Goal: Navigation & Orientation: Understand site structure

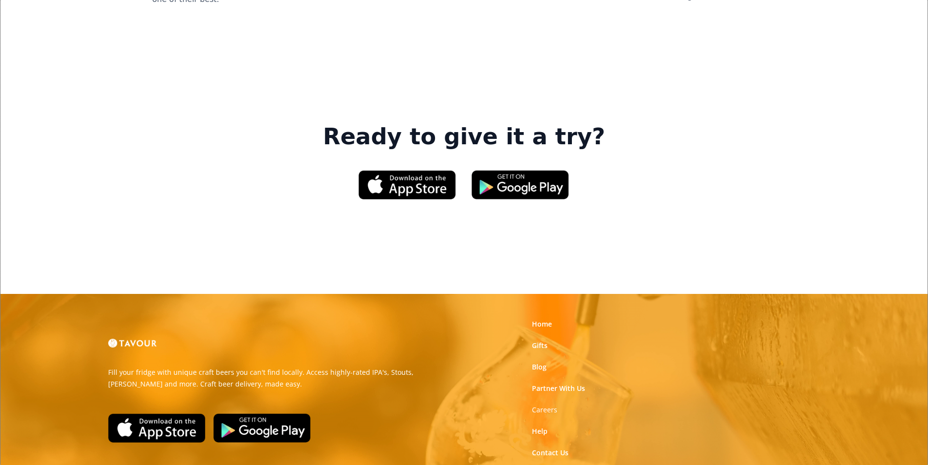
scroll to position [1474, 0]
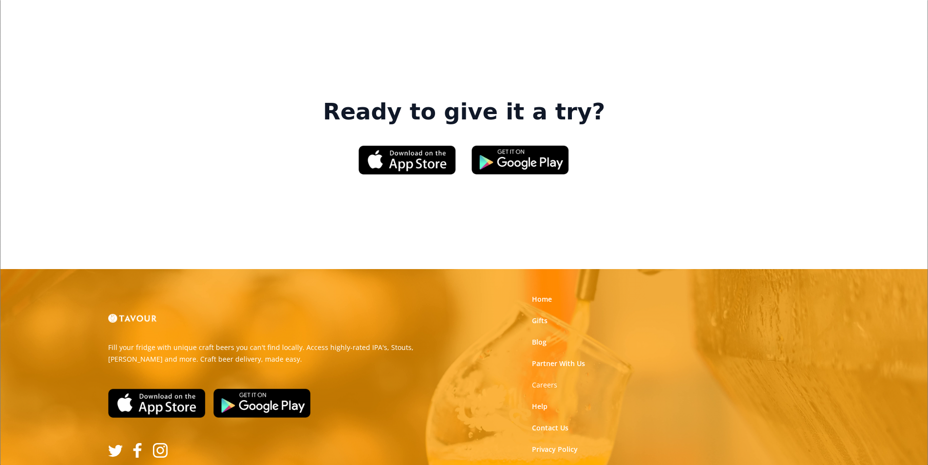
click at [542, 464] on link "Terms of Use" at bounding box center [553, 471] width 43 height 10
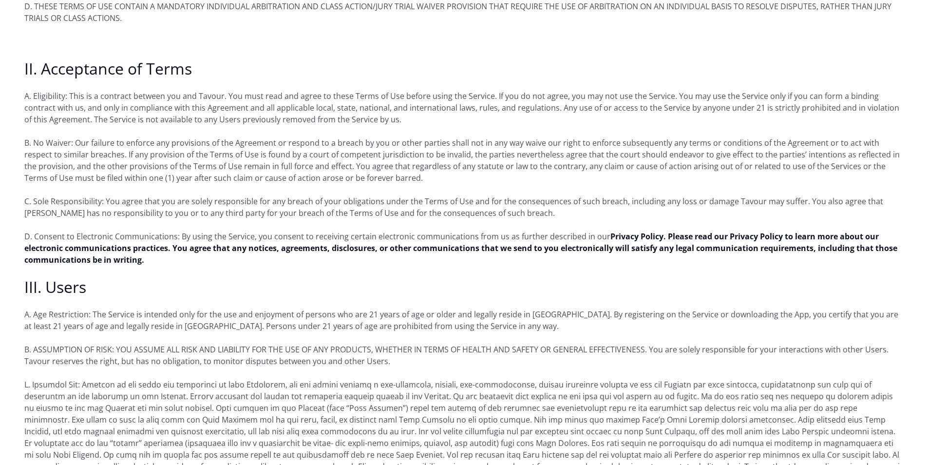
scroll to position [438, 0]
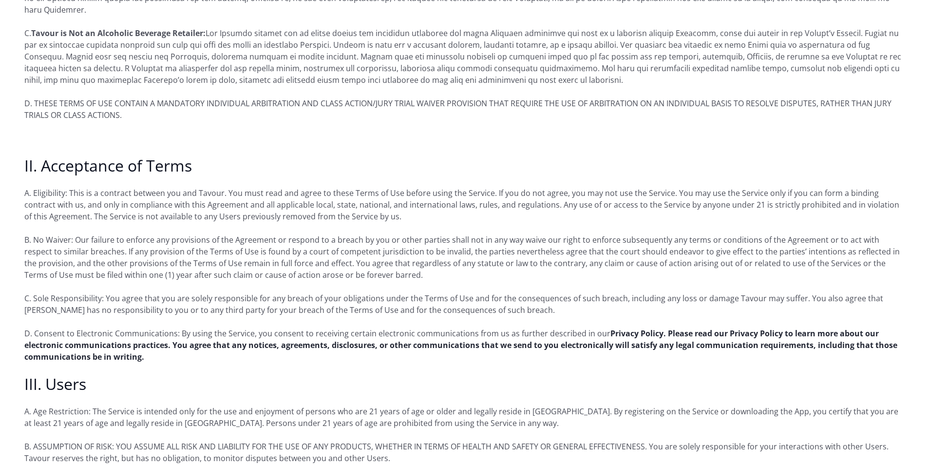
click at [433, 333] on strong "Privacy Policy. Please read our Privacy Policy to learn more about our electron…" at bounding box center [460, 345] width 873 height 34
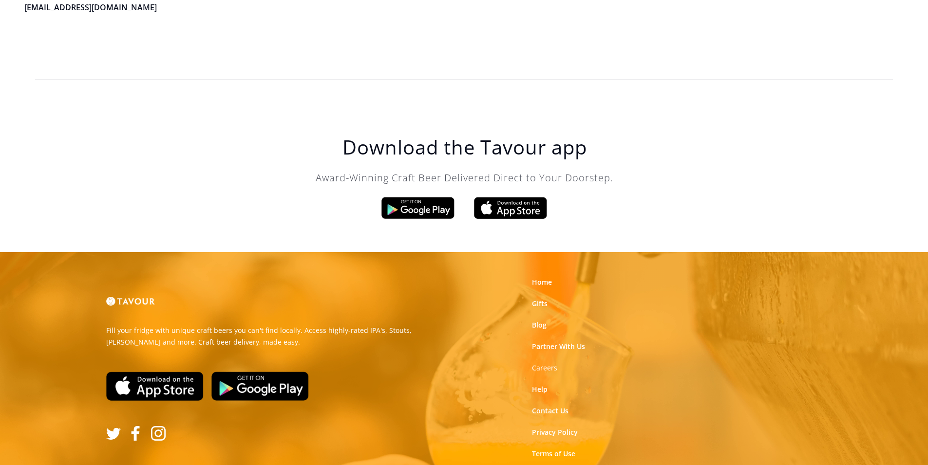
scroll to position [2774, 0]
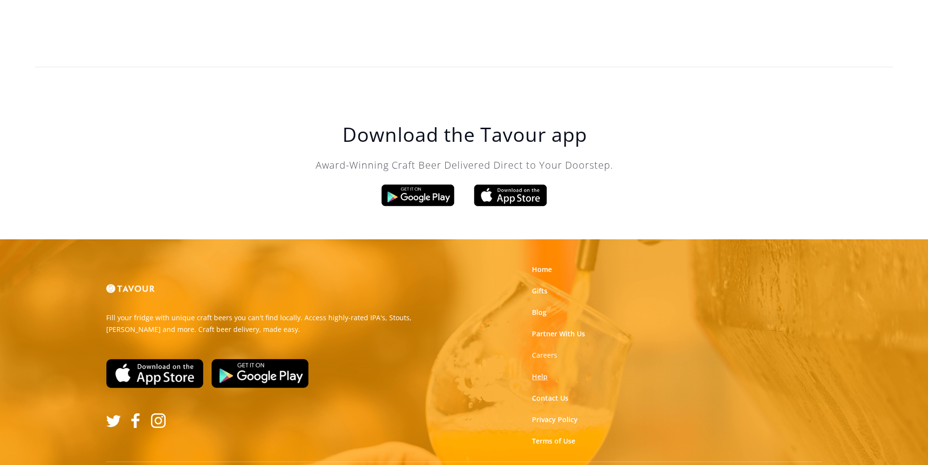
click at [542, 372] on link "Help" at bounding box center [540, 377] width 16 height 10
